Goal: Task Accomplishment & Management: Manage account settings

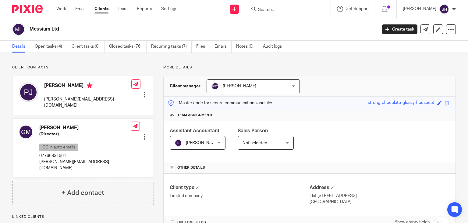
click at [277, 8] on input "Search" at bounding box center [285, 9] width 55 height 5
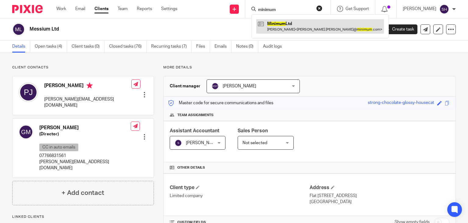
type input "minimum"
click at [295, 22] on link at bounding box center [320, 26] width 128 height 14
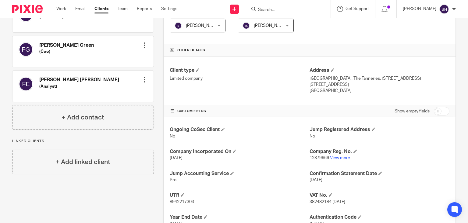
scroll to position [34, 0]
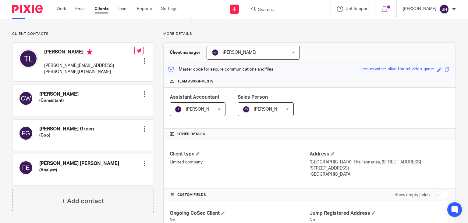
click at [265, 12] on div at bounding box center [287, 9] width 85 height 18
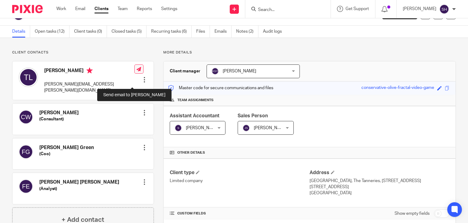
scroll to position [0, 0]
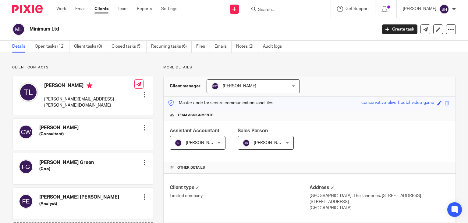
click at [283, 9] on input "Search" at bounding box center [285, 9] width 55 height 5
click at [283, 10] on input "Search" at bounding box center [285, 9] width 55 height 5
click at [262, 7] on input "Search" at bounding box center [285, 9] width 55 height 5
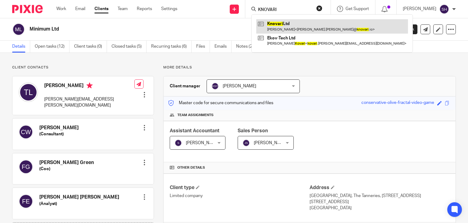
type input "KNOVARI"
click at [289, 20] on link at bounding box center [332, 26] width 152 height 14
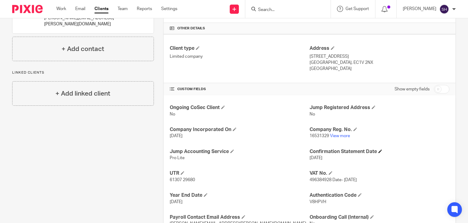
scroll to position [186, 0]
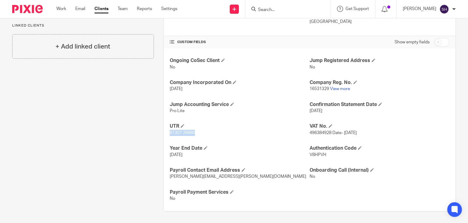
drag, startPoint x: 165, startPoint y: 131, endPoint x: 223, endPoint y: 136, distance: 57.8
click at [223, 136] on div "Ongoing CoSec Client No Jump Registered Address No Company Incorporated On 20 J…" at bounding box center [310, 129] width 292 height 162
copy span "61307 29680"
drag, startPoint x: 326, startPoint y: 87, endPoint x: 308, endPoint y: 89, distance: 19.0
click at [310, 89] on p "16531329 View more" at bounding box center [380, 89] width 140 height 6
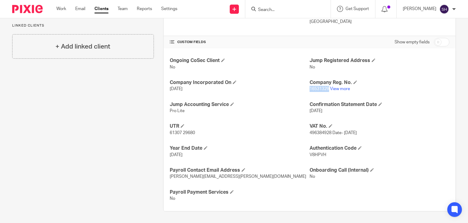
copy span "16531329"
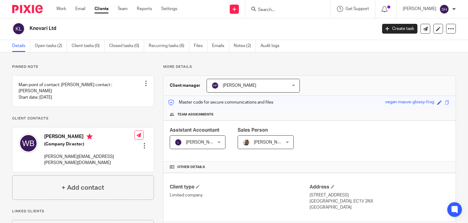
scroll to position [0, 0]
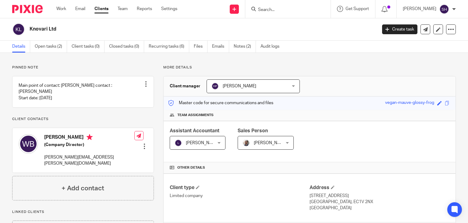
click at [48, 27] on h2 "Knovari Ltd" at bounding box center [167, 29] width 275 height 6
drag, startPoint x: 30, startPoint y: 27, endPoint x: 79, endPoint y: 32, distance: 49.0
click at [79, 32] on h2 "Knovari Ltd" at bounding box center [167, 29] width 275 height 6
copy h2 "Knovari Ltd"
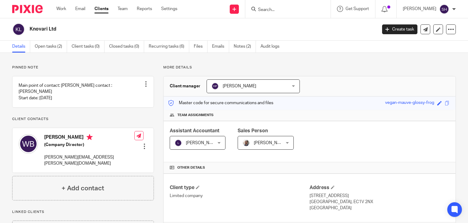
click at [211, 17] on div "Send new email Create task Add client Get Support Contact Support Help Document…" at bounding box center [328, 9] width 282 height 18
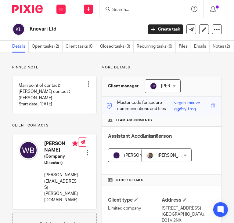
click at [47, 29] on h2 "Knovari Ltd" at bounding box center [73, 29] width 87 height 6
drag, startPoint x: 59, startPoint y: 30, endPoint x: 20, endPoint y: 26, distance: 38.3
click at [20, 26] on div "Knovari Ltd" at bounding box center [75, 29] width 127 height 13
copy div "Knovari Ltd"
click at [222, 43] on link "Notes (2)" at bounding box center [222, 47] width 21 height 12
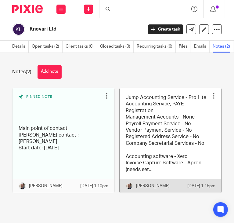
click at [160, 137] on link at bounding box center [170, 140] width 102 height 104
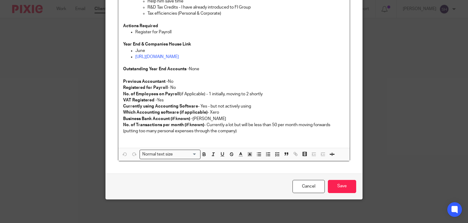
scroll to position [227, 0]
drag, startPoint x: 300, startPoint y: 184, endPoint x: 295, endPoint y: 183, distance: 5.2
click at [234, 184] on link "Cancel" at bounding box center [309, 186] width 32 height 13
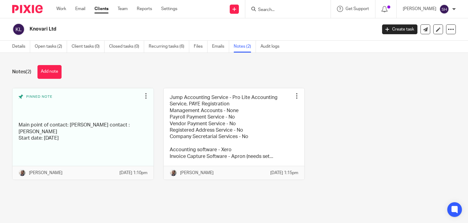
click at [55, 62] on div "Notes (2) Add note Pinned note Main point of contact: [PERSON_NAME] contact : […" at bounding box center [234, 127] width 468 height 148
click at [59, 67] on button "Add note" at bounding box center [49, 72] width 24 height 14
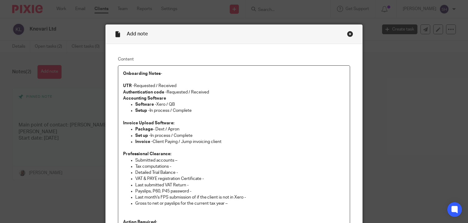
scroll to position [15, 0]
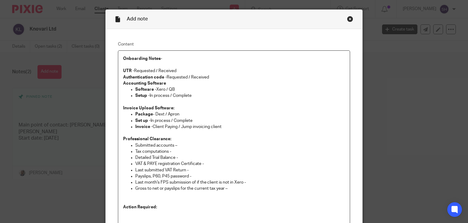
click at [207, 75] on p "Authentication code - Requested / Received" at bounding box center [234, 77] width 222 height 6
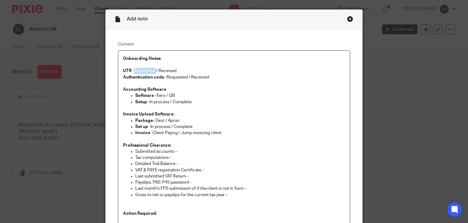
drag, startPoint x: 132, startPoint y: 71, endPoint x: 155, endPoint y: 70, distance: 22.9
click at [155, 70] on p "UTR - Requested / Received" at bounding box center [234, 71] width 222 height 6
drag, startPoint x: 165, startPoint y: 76, endPoint x: 189, endPoint y: 75, distance: 24.1
click at [189, 75] on p "Authentication code - Requested / Received" at bounding box center [234, 77] width 222 height 6
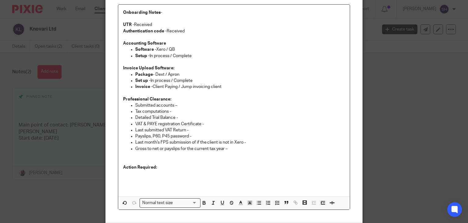
scroll to position [76, 0]
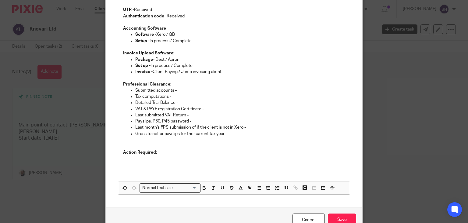
drag, startPoint x: 206, startPoint y: 65, endPoint x: 195, endPoint y: 64, distance: 11.3
click at [202, 65] on p "Set up - In process / Complete" at bounding box center [240, 65] width 210 height 6
drag, startPoint x: 165, startPoint y: 32, endPoint x: 186, endPoint y: 33, distance: 21.4
click at [186, 33] on p "Software - Xero / QB" at bounding box center [240, 34] width 210 height 6
drag, startPoint x: 154, startPoint y: 58, endPoint x: 165, endPoint y: 59, distance: 11.1
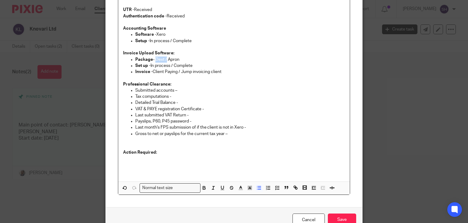
click at [165, 59] on p "Package - Dext / Apron" at bounding box center [240, 59] width 210 height 6
drag, startPoint x: 149, startPoint y: 63, endPoint x: 171, endPoint y: 64, distance: 22.6
click at [171, 64] on p "Set up - In process / Complete" at bounding box center [240, 65] width 210 height 6
click at [169, 79] on p at bounding box center [234, 78] width 222 height 6
drag, startPoint x: 151, startPoint y: 70, endPoint x: 178, endPoint y: 71, distance: 27.4
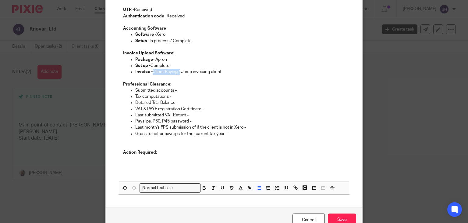
click at [178, 71] on p "Invoice - Client Paying / Jump invoicing client" at bounding box center [240, 72] width 210 height 6
drag, startPoint x: 148, startPoint y: 39, endPoint x: 171, endPoint y: 39, distance: 23.5
click at [171, 39] on p "Setup - In process / Complete" at bounding box center [240, 41] width 210 height 6
click at [237, 90] on p "Submitted accounts –" at bounding box center [240, 90] width 210 height 6
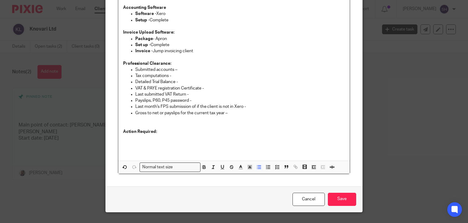
scroll to position [106, 0]
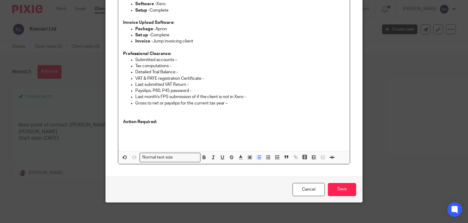
drag, startPoint x: 339, startPoint y: 187, endPoint x: 338, endPoint y: 180, distance: 7.5
click at [337, 183] on input "Save" at bounding box center [342, 189] width 28 height 13
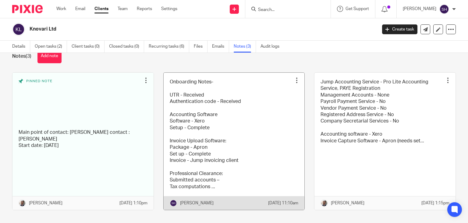
scroll to position [30, 0]
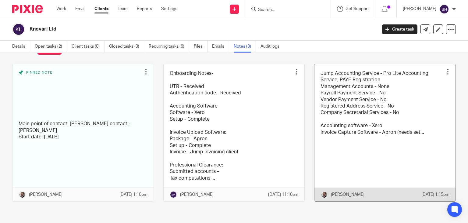
click at [353, 91] on link at bounding box center [385, 132] width 141 height 137
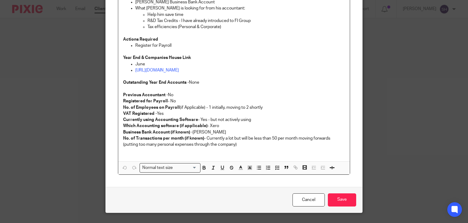
scroll to position [227, 0]
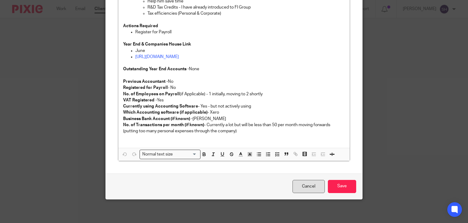
click at [306, 184] on link "Cancel" at bounding box center [309, 186] width 32 height 13
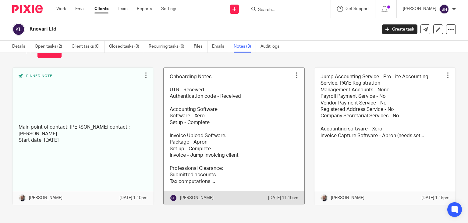
scroll to position [30, 0]
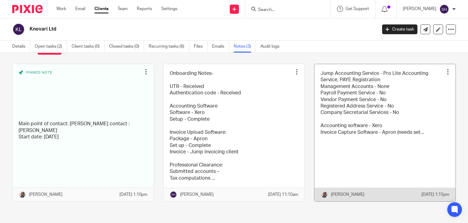
click at [350, 120] on link at bounding box center [385, 132] width 141 height 137
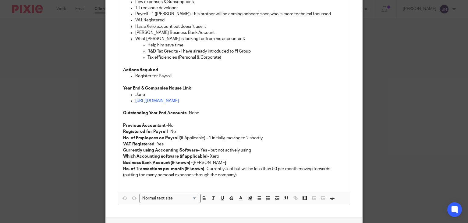
scroll to position [227, 0]
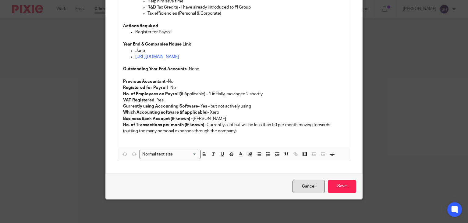
click at [301, 187] on link "Cancel" at bounding box center [309, 186] width 32 height 13
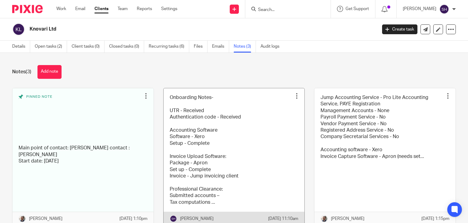
click at [235, 149] on link at bounding box center [234, 156] width 141 height 137
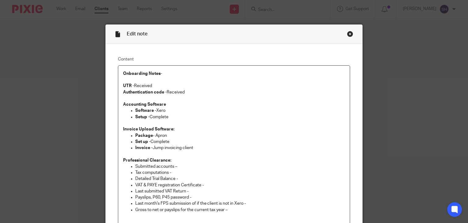
click at [178, 155] on p at bounding box center [234, 154] width 222 height 6
click at [169, 159] on p "Professional Clearance:" at bounding box center [234, 160] width 222 height 6
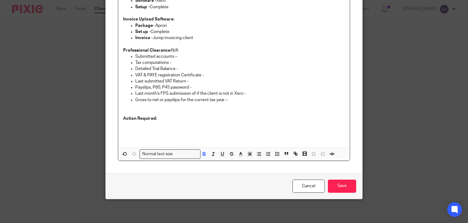
drag, startPoint x: 224, startPoint y: 100, endPoint x: 114, endPoint y: 52, distance: 119.8
click at [114, 52] on div "Content Onboarding Notes-   UTR - Received Authentication code - Received Accou…" at bounding box center [234, 53] width 257 height 239
click at [258, 75] on p "VAT & PAYE registration Certificate -" at bounding box center [240, 75] width 210 height 6
drag, startPoint x: 237, startPoint y: 109, endPoint x: 234, endPoint y: 106, distance: 4.2
click at [237, 108] on div "Onboarding Notes-   UTR - Received Authentication code - Received Accounting So…" at bounding box center [234, 51] width 232 height 191
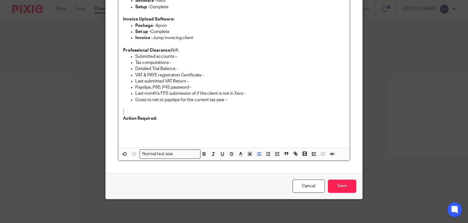
drag, startPoint x: 228, startPoint y: 99, endPoint x: 130, endPoint y: 57, distance: 106.1
click at [130, 57] on div "Onboarding Notes-   UTR - Received Authentication code - Received Accounting So…" at bounding box center [234, 51] width 232 height 191
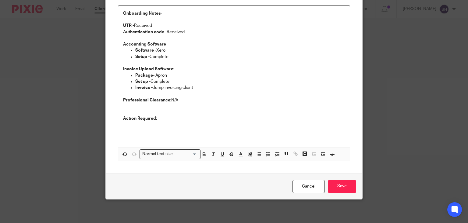
scroll to position [54, 0]
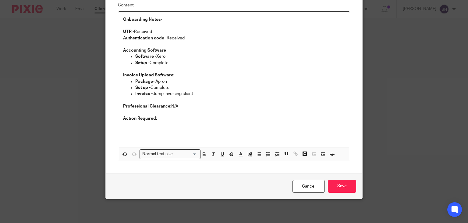
click at [168, 120] on p "Action Required:" at bounding box center [234, 118] width 222 height 6
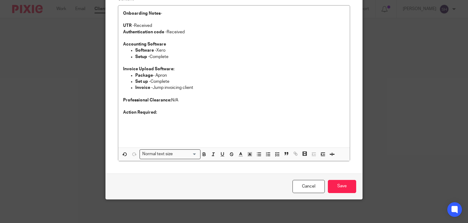
drag, startPoint x: 342, startPoint y: 186, endPoint x: 279, endPoint y: 174, distance: 64.5
click at [342, 186] on input "Save" at bounding box center [342, 186] width 28 height 13
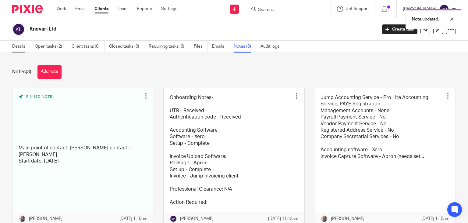
click at [16, 46] on link "Details" at bounding box center [21, 47] width 18 height 12
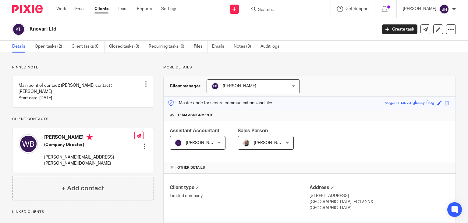
click at [239, 40] on div "Knovari Ltd Create task Update from Companies House Export data Merge Archive c…" at bounding box center [234, 29] width 468 height 22
click at [247, 48] on link "Notes (3)" at bounding box center [245, 47] width 22 height 12
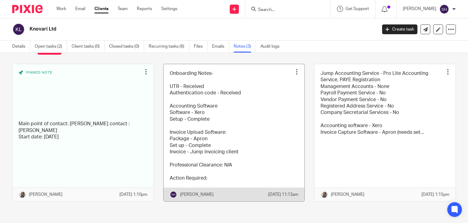
scroll to position [44, 0]
click at [226, 99] on link at bounding box center [234, 132] width 141 height 137
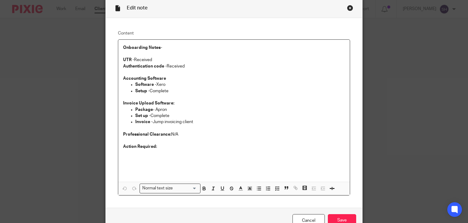
scroll to position [60, 0]
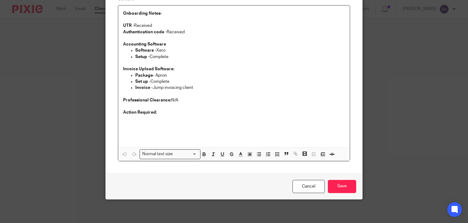
click at [159, 115] on p at bounding box center [234, 118] width 222 height 6
drag, startPoint x: 179, startPoint y: 117, endPoint x: 171, endPoint y: 145, distance: 28.4
click at [123, 118] on p "Onboarding Call - Discussion :" at bounding box center [234, 118] width 222 height 6
click at [203, 155] on icon "button" at bounding box center [203, 153] width 5 height 5
click at [195, 118] on p "Onboarding Call - Discussion :" at bounding box center [234, 118] width 222 height 6
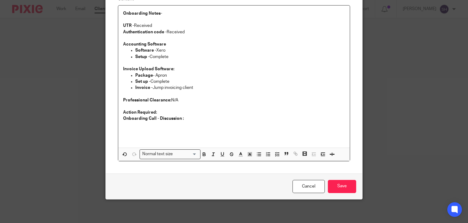
click at [153, 109] on p at bounding box center [234, 106] width 222 height 6
click at [195, 115] on p "Action Required:" at bounding box center [234, 112] width 222 height 6
click at [189, 117] on p "Onboarding Call - Discussion :" at bounding box center [234, 118] width 222 height 6
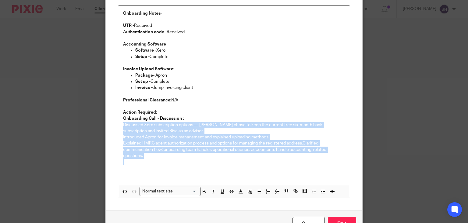
drag, startPoint x: 144, startPoint y: 157, endPoint x: 115, endPoint y: 125, distance: 43.8
click at [113, 124] on div "Content Onboarding Notes-   UTR - Received Authentication code - Received Accou…" at bounding box center [234, 97] width 257 height 226
click at [258, 188] on icon "button" at bounding box center [258, 190] width 5 height 5
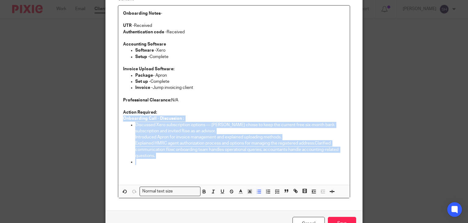
drag, startPoint x: 258, startPoint y: 188, endPoint x: 250, endPoint y: 184, distance: 8.9
click at [258, 188] on icon "button" at bounding box center [258, 190] width 5 height 5
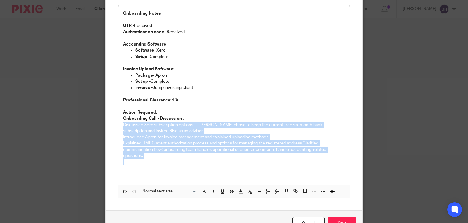
click at [123, 135] on p "Discussed Xero subscription options — Wesley chose to keep the current free six…" at bounding box center [234, 140] width 222 height 37
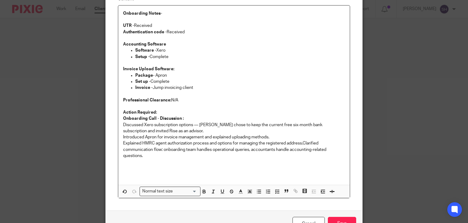
click at [123, 134] on p "Discussed Xero subscription options — Wesley chose to keep the current free six…" at bounding box center [234, 140] width 222 height 37
drag, startPoint x: 256, startPoint y: 191, endPoint x: 248, endPoint y: 182, distance: 11.6
click at [258, 191] on line "button" at bounding box center [259, 191] width 3 height 0
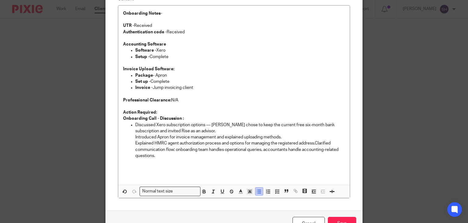
click at [256, 190] on icon "button" at bounding box center [258, 190] width 5 height 5
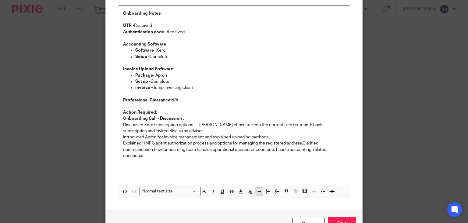
click at [256, 189] on icon "button" at bounding box center [258, 190] width 5 height 5
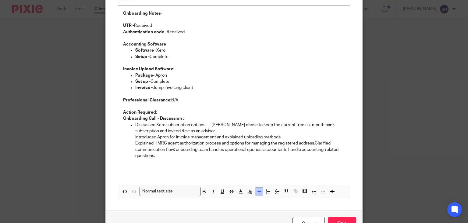
click at [256, 189] on icon "button" at bounding box center [258, 190] width 5 height 5
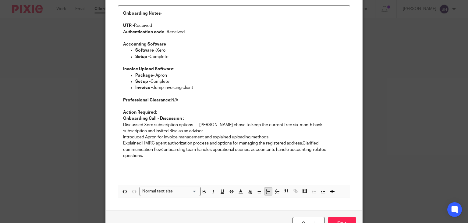
click at [266, 190] on icon "button" at bounding box center [268, 190] width 5 height 5
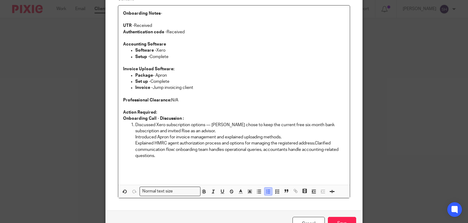
click at [267, 189] on button "button" at bounding box center [269, 191] width 8 height 8
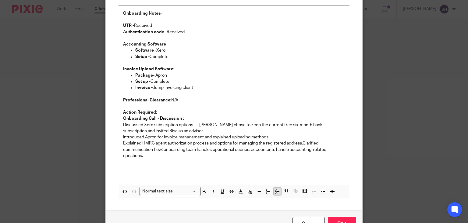
click at [277, 191] on line "button" at bounding box center [278, 191] width 2 height 0
click at [159, 155] on p "Discussed Xero subscription options — Wesley chose to keep the current free six…" at bounding box center [234, 140] width 222 height 37
click at [178, 125] on p "Discussed Xero subscription options — Wesley chose to keep the current free six…" at bounding box center [234, 140] width 222 height 37
click at [178, 130] on p "Discussed Xero subscription options — Wesley chose to keep the current free six…" at bounding box center [234, 140] width 222 height 37
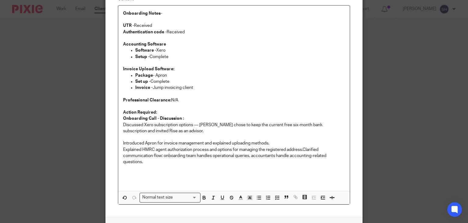
click at [274, 140] on p "Introduced Apron for invoice management and explained uploading methods. Explai…" at bounding box center [234, 149] width 222 height 31
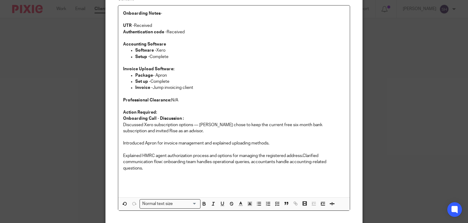
click at [325, 152] on p "Explained HMRC agent authorization process and options for managing the registe…" at bounding box center [234, 158] width 222 height 25
click at [323, 154] on p "Explained HMRC agent authorization process and options for managing the registe…" at bounding box center [234, 158] width 222 height 25
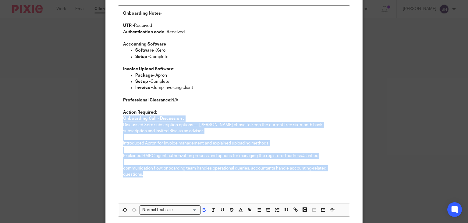
drag, startPoint x: 150, startPoint y: 174, endPoint x: 115, endPoint y: 116, distance: 67.9
click at [115, 116] on div "Content Onboarding Notes-   UTR - Received Authentication code - Received Accou…" at bounding box center [234, 106] width 257 height 245
click at [139, 146] on p "Introduced Apron for invoice management and explained uploading methods." at bounding box center [234, 140] width 222 height 12
drag, startPoint x: 120, startPoint y: 123, endPoint x: 155, endPoint y: 177, distance: 64.0
click at [155, 177] on div "Onboarding Notes-   UTR - Received Authentication code - Received Accounting So…" at bounding box center [234, 104] width 232 height 198
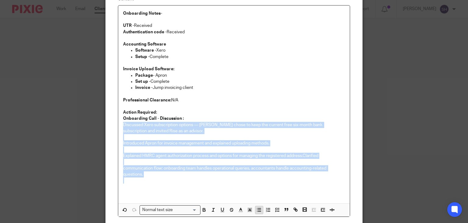
click at [258, 210] on line "button" at bounding box center [259, 210] width 3 height 0
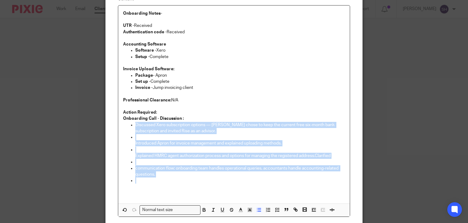
click at [135, 182] on p at bounding box center [240, 180] width 210 height 6
click at [135, 180] on p at bounding box center [240, 180] width 210 height 6
click at [138, 178] on p at bounding box center [240, 180] width 210 height 6
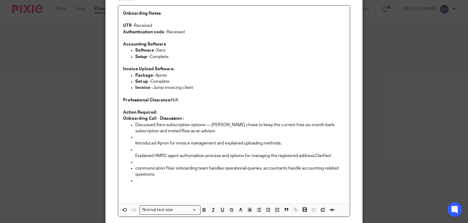
drag, startPoint x: 183, startPoint y: 187, endPoint x: 169, endPoint y: 181, distance: 15.5
click at [182, 187] on p at bounding box center [234, 186] width 222 height 6
click at [132, 178] on ul "Discussed Xero subscription options — Wesley chose to keep the current free six…" at bounding box center [234, 153] width 222 height 62
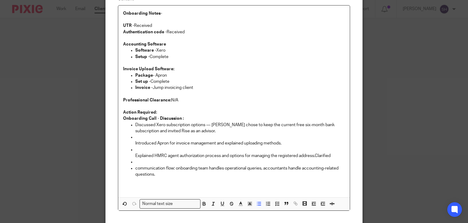
click at [135, 162] on p at bounding box center [240, 162] width 210 height 6
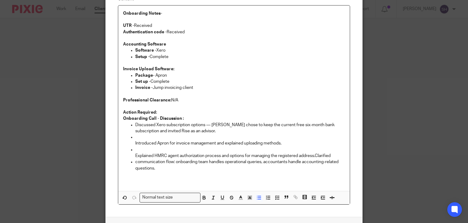
click at [138, 147] on p "Explained HMRC agent authorization process and options for managing the registe…" at bounding box center [240, 152] width 210 height 12
click at [136, 134] on p "Introduced Apron for invoice management and explained uploading methods." at bounding box center [240, 140] width 210 height 12
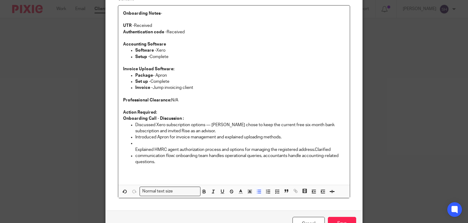
click at [135, 149] on p "Explained HMRC agent authorization process and options for managing the registe…" at bounding box center [240, 146] width 210 height 12
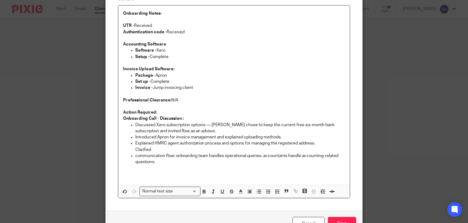
click at [174, 169] on p at bounding box center [234, 168] width 222 height 6
click at [160, 110] on p "Action Required:" at bounding box center [234, 112] width 222 height 6
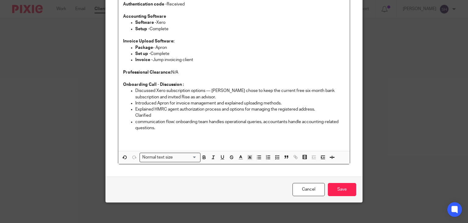
scroll to position [91, 0]
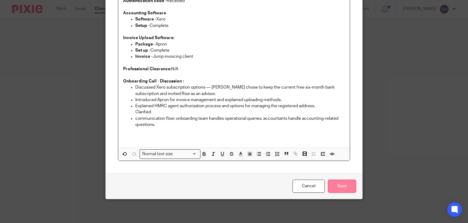
click at [337, 183] on input "Save" at bounding box center [342, 185] width 28 height 13
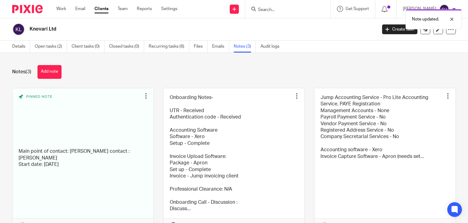
click at [281, 9] on div "Note updated." at bounding box center [348, 17] width 228 height 23
click at [278, 11] on div "Note updated." at bounding box center [348, 17] width 228 height 23
click at [273, 6] on body "Work Email Clients Team Reports Settings Work Email Clients Team Reports Settin…" at bounding box center [234, 111] width 468 height 223
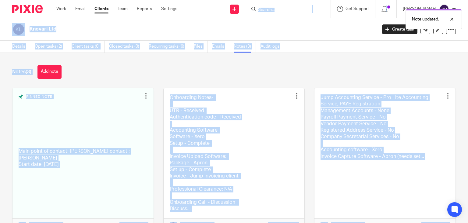
click at [275, 8] on div "Note updated." at bounding box center [348, 17] width 228 height 23
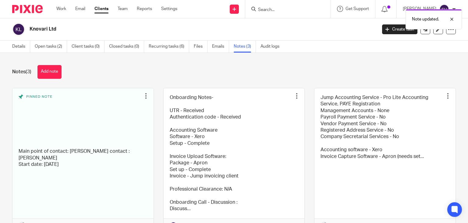
click at [270, 8] on div "Note updated." at bounding box center [348, 17] width 228 height 23
click at [279, 21] on div "Note updated." at bounding box center [348, 17] width 228 height 23
click at [266, 9] on input "Search" at bounding box center [285, 9] width 55 height 5
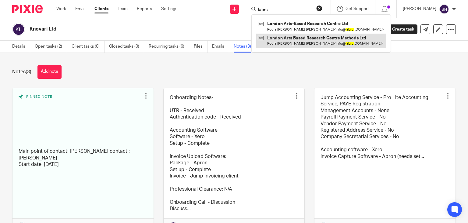
type input "labrc"
drag, startPoint x: 291, startPoint y: 41, endPoint x: 326, endPoint y: 47, distance: 35.1
click at [291, 41] on link at bounding box center [321, 41] width 130 height 14
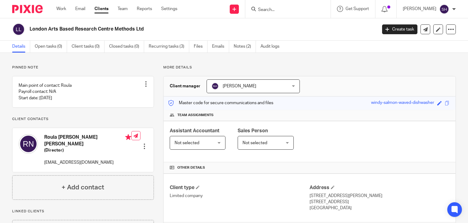
click at [268, 8] on input "Search" at bounding box center [285, 9] width 55 height 5
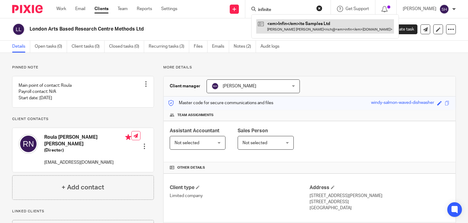
type input "infinite"
click at [295, 27] on link at bounding box center [325, 26] width 138 height 14
click at [290, 29] on link at bounding box center [317, 26] width 122 height 14
